Goal: Find specific page/section

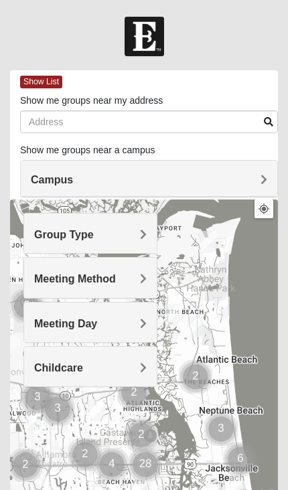
click at [137, 227] on div "Group Type" at bounding box center [90, 232] width 132 height 39
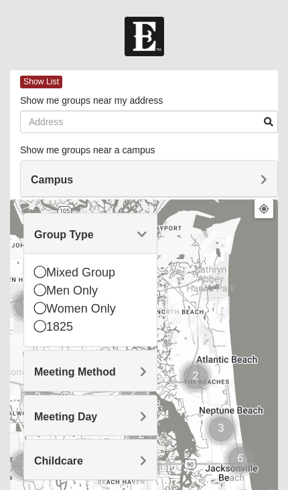
click at [221, 168] on div "Campus" at bounding box center [149, 179] width 256 height 36
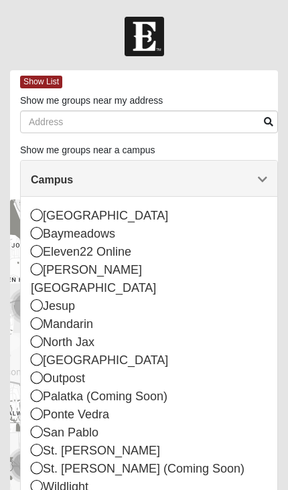
click at [41, 353] on icon at bounding box center [37, 359] width 12 height 12
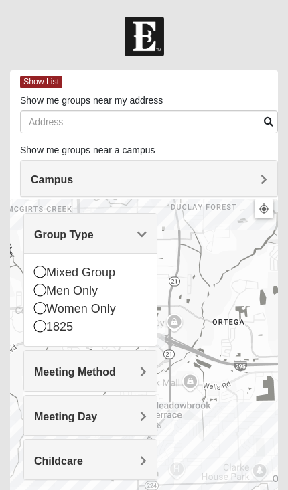
click at [215, 304] on div at bounding box center [144, 466] width 268 height 535
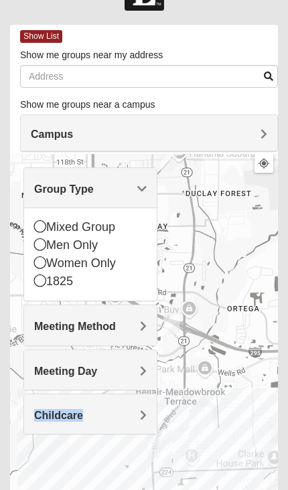
scroll to position [46, 0]
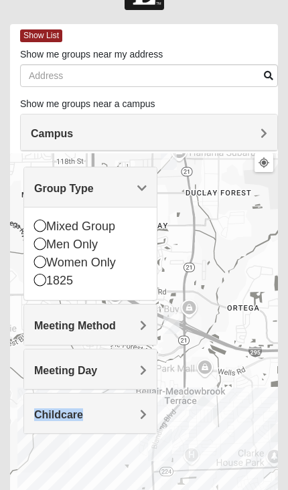
click at [185, 487] on div at bounding box center [144, 420] width 268 height 535
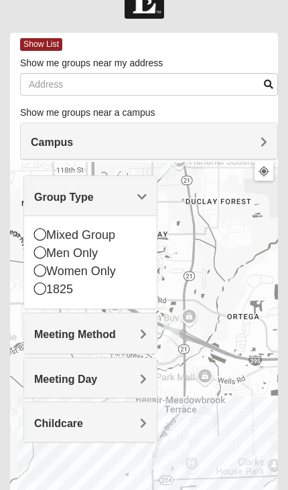
scroll to position [37, 0]
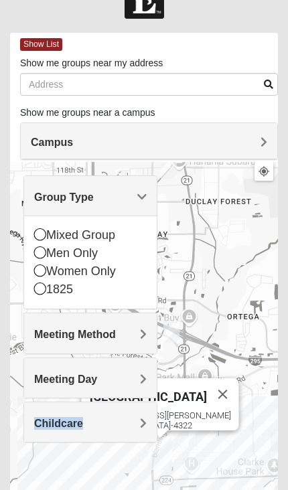
click at [200, 483] on div "Orange Park 317 Blanding Blvd Orange Park, FL 32073-4322" at bounding box center [144, 429] width 268 height 535
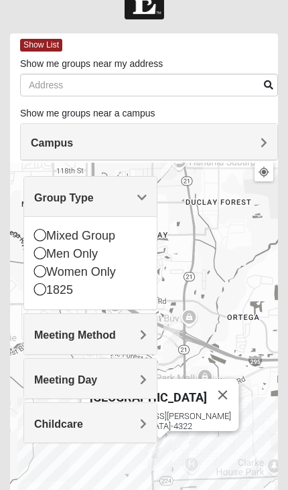
click at [218, 360] on div "Orange Park 317 Blanding Blvd Orange Park, FL 32073-4322" at bounding box center [144, 430] width 268 height 535
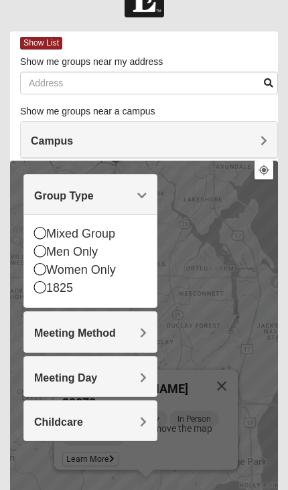
scroll to position [38, 0]
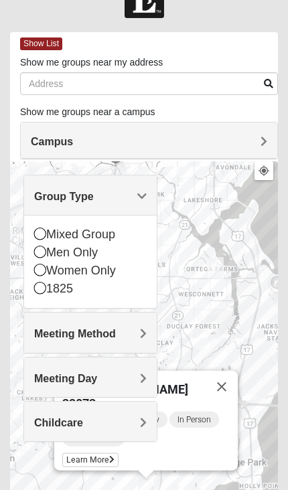
click at [114, 489] on div "Mens Hughes 32073 Thursday AM Men Only In Person No Childcare Learn More" at bounding box center [144, 428] width 268 height 535
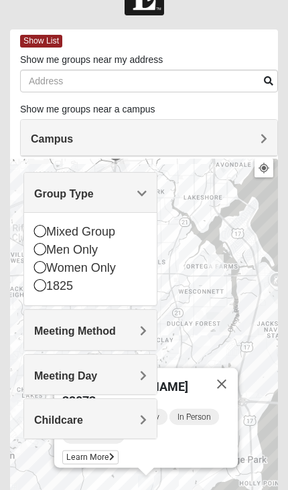
scroll to position [41, 0]
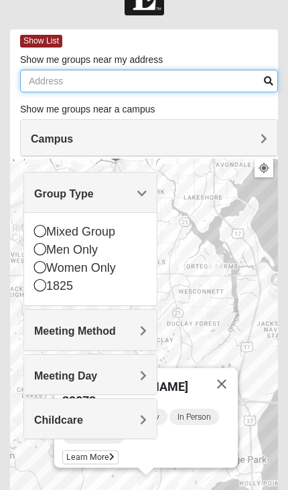
click at [98, 78] on input "Show me groups near my address" at bounding box center [149, 81] width 258 height 23
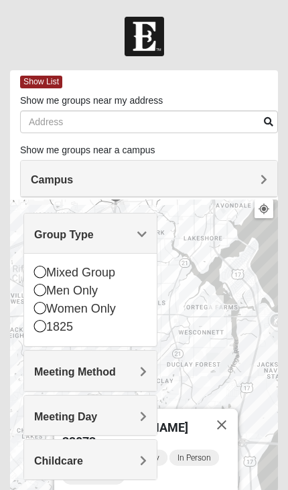
click at [138, 223] on div "Group Type" at bounding box center [90, 232] width 132 height 39
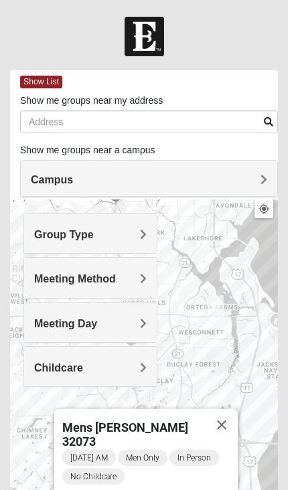
click at [48, 168] on div "Campus" at bounding box center [149, 179] width 256 height 36
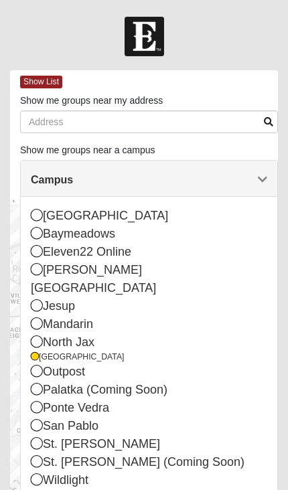
click at [266, 171] on div "Campus" at bounding box center [149, 179] width 256 height 36
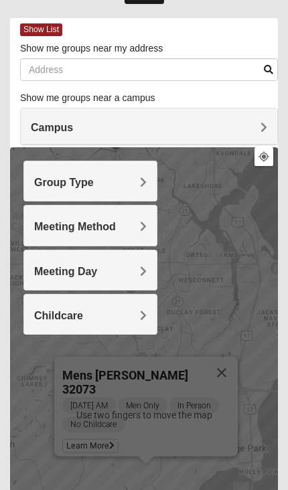
scroll to position [54, 0]
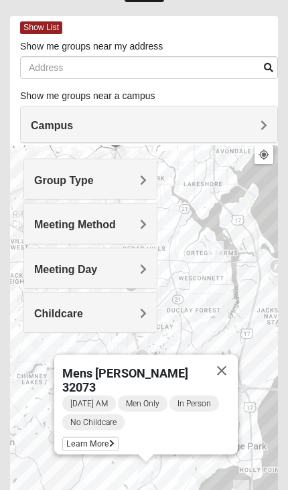
click at [223, 370] on button "Close" at bounding box center [221, 371] width 32 height 32
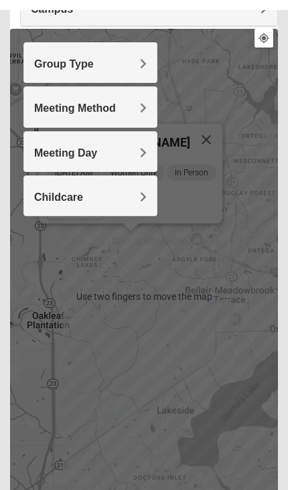
scroll to position [183, 0]
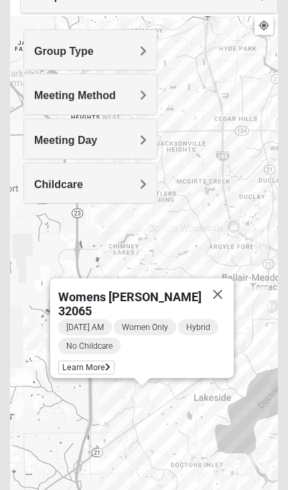
click at [223, 289] on button "Close" at bounding box center [217, 294] width 32 height 32
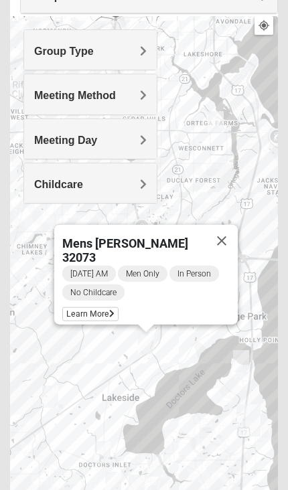
click at [224, 237] on button "Close" at bounding box center [221, 241] width 32 height 32
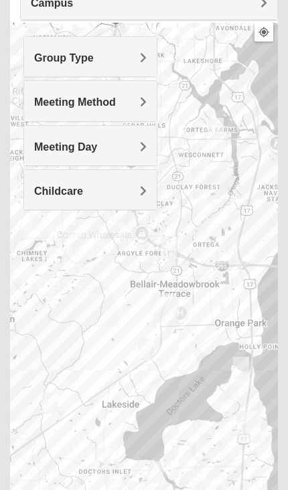
scroll to position [179, 0]
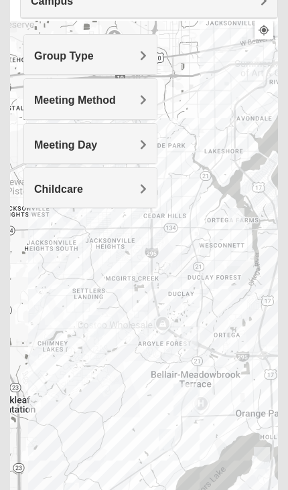
click at [102, 373] on div at bounding box center [144, 288] width 268 height 535
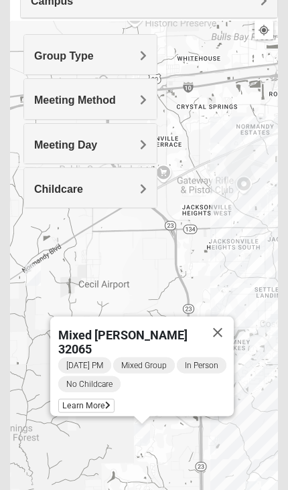
click at [219, 326] on button "Close" at bounding box center [217, 332] width 32 height 32
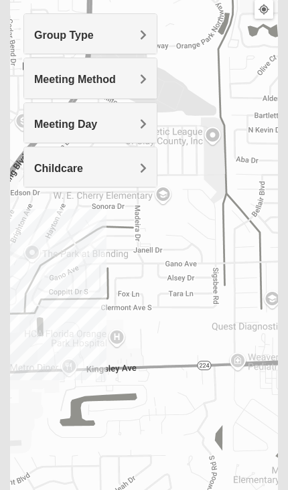
scroll to position [200, 0]
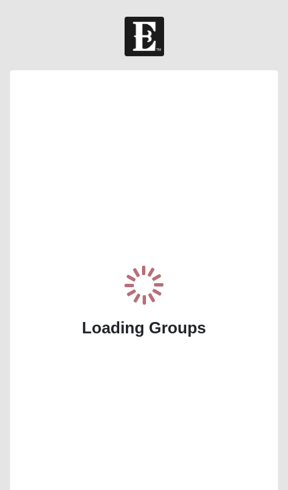
scroll to position [99, 0]
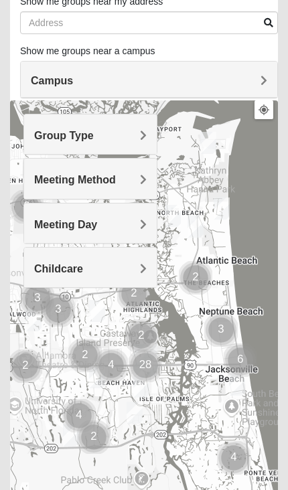
click at [49, 75] on span "Campus" at bounding box center [52, 80] width 42 height 11
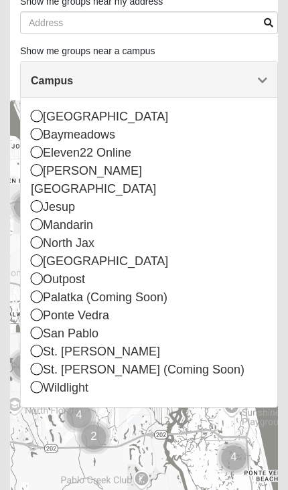
click at [47, 252] on div "[GEOGRAPHIC_DATA]" at bounding box center [149, 261] width 236 height 18
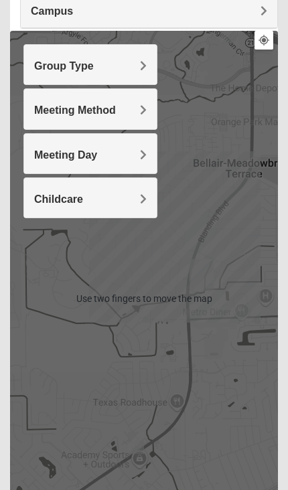
scroll to position [169, 0]
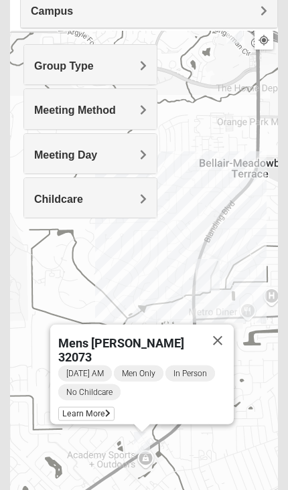
click at [217, 334] on button "Close" at bounding box center [217, 340] width 32 height 32
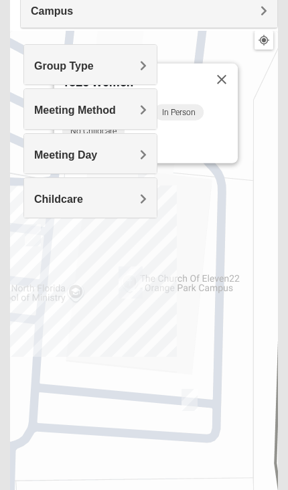
click at [225, 79] on button "Close" at bounding box center [221, 80] width 32 height 32
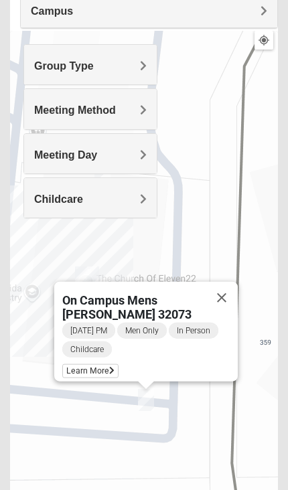
click at [227, 282] on button "Close" at bounding box center [221, 298] width 32 height 32
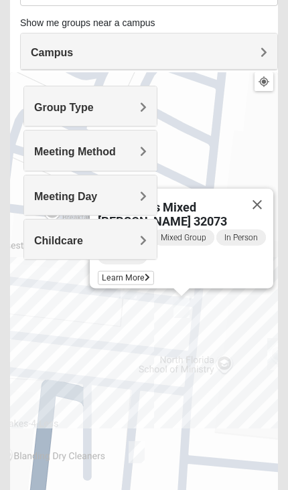
scroll to position [126, 0]
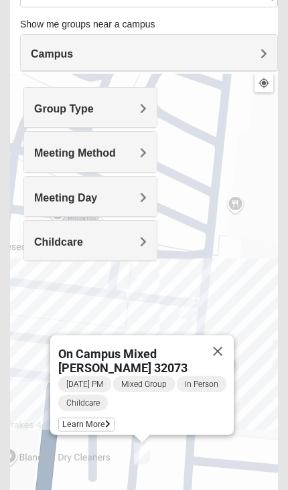
click at [219, 337] on button "Close" at bounding box center [217, 351] width 32 height 32
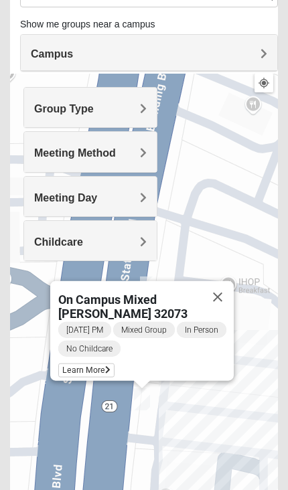
click at [221, 281] on button "Close" at bounding box center [217, 297] width 32 height 32
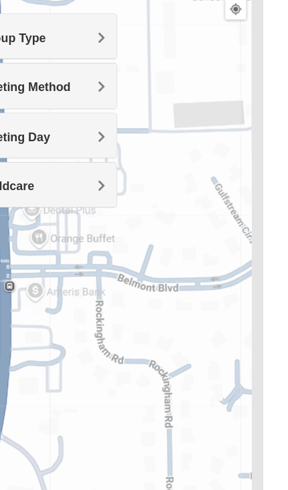
scroll to position [193, 0]
